Goal: Navigation & Orientation: Find specific page/section

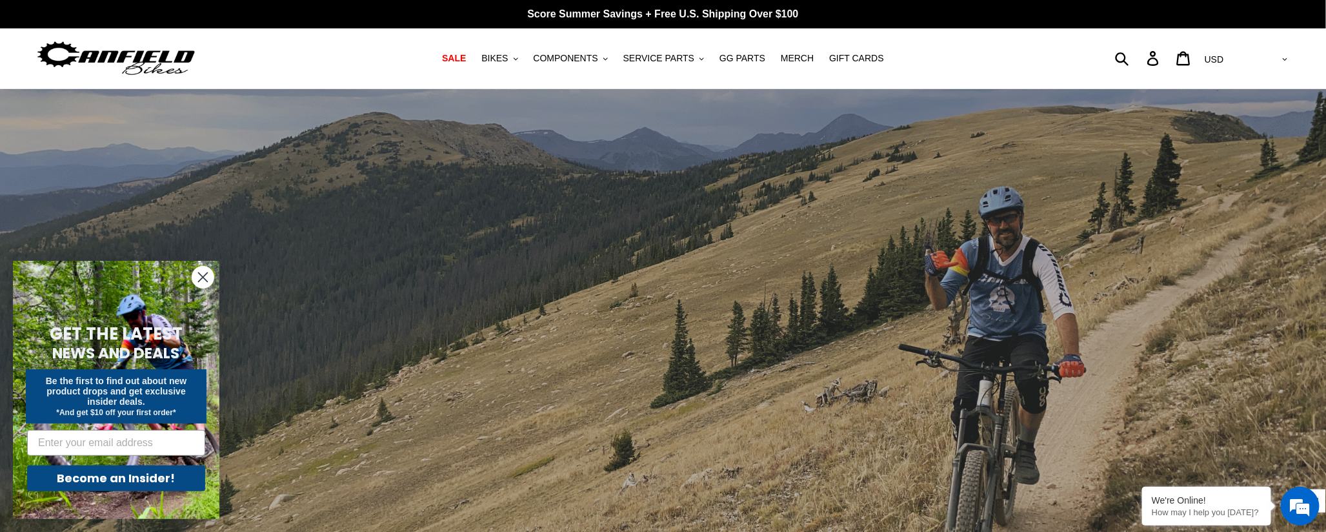
click at [203, 276] on circle "Close dialog" at bounding box center [202, 277] width 21 height 21
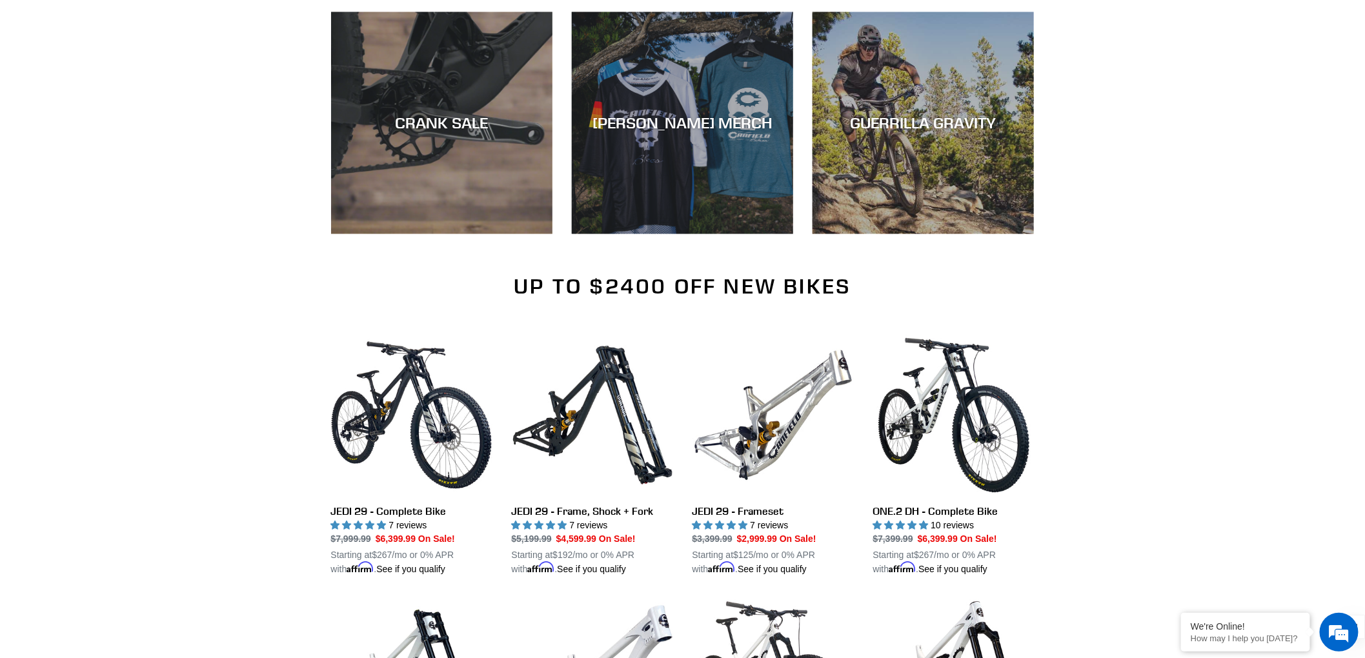
scroll to position [1311, 0]
